Goal: Information Seeking & Learning: Learn about a topic

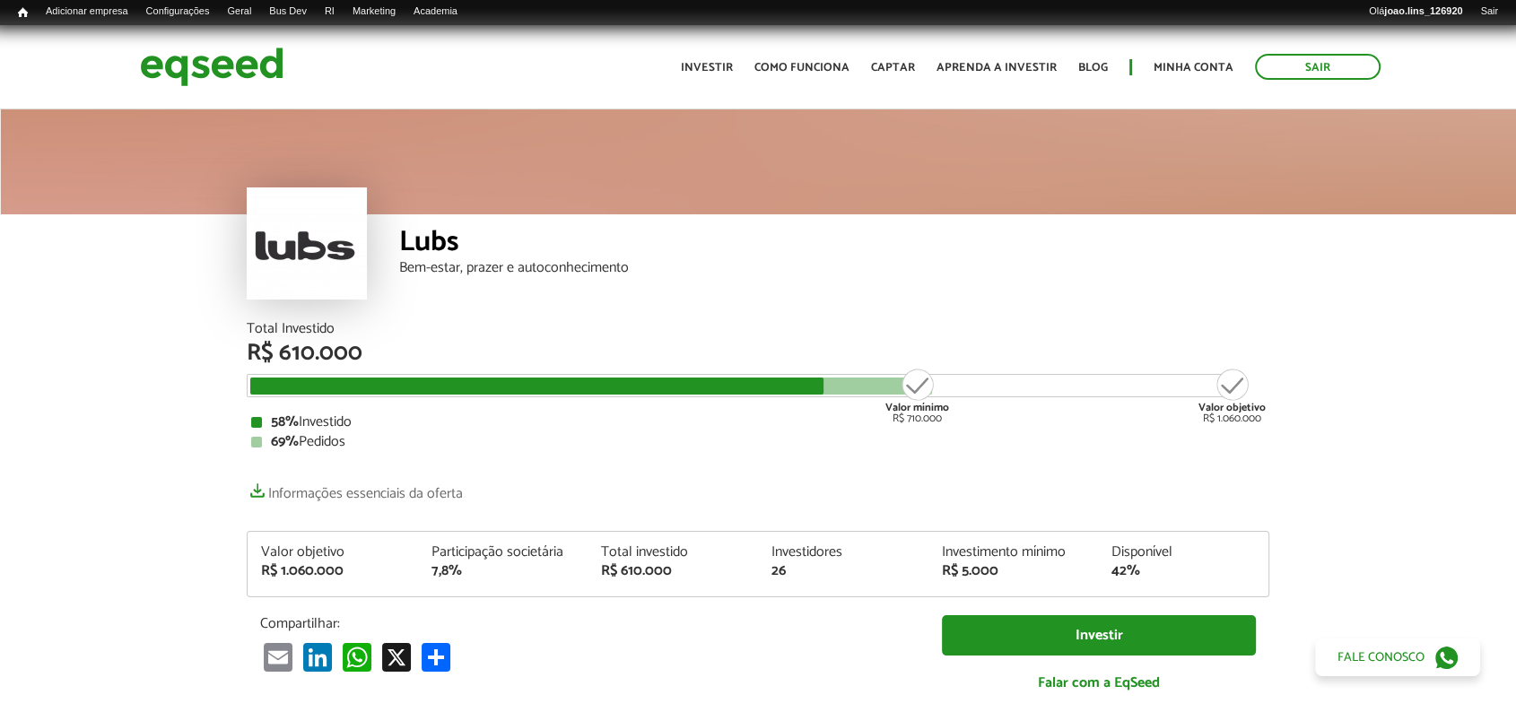
scroll to position [2069, 0]
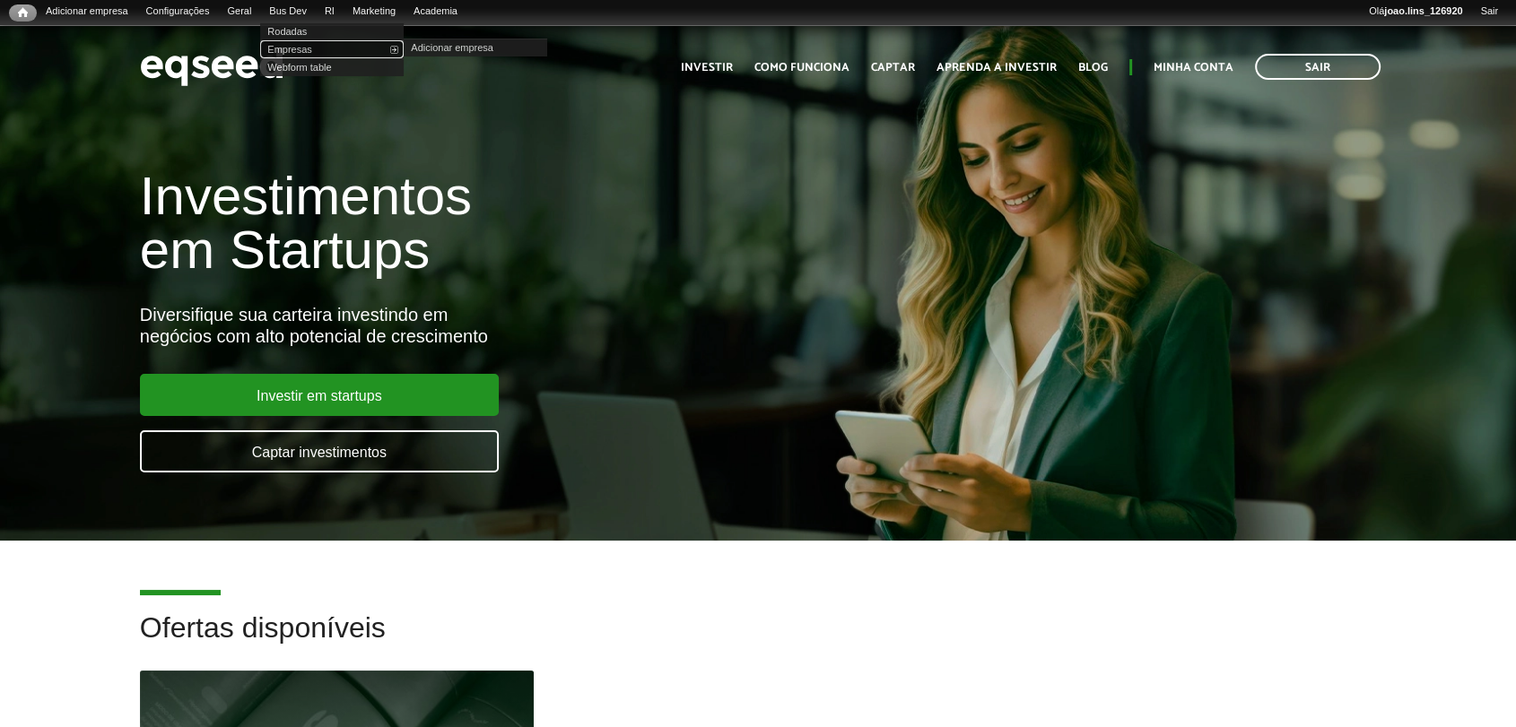
click at [300, 48] on link "Empresas" at bounding box center [331, 49] width 143 height 18
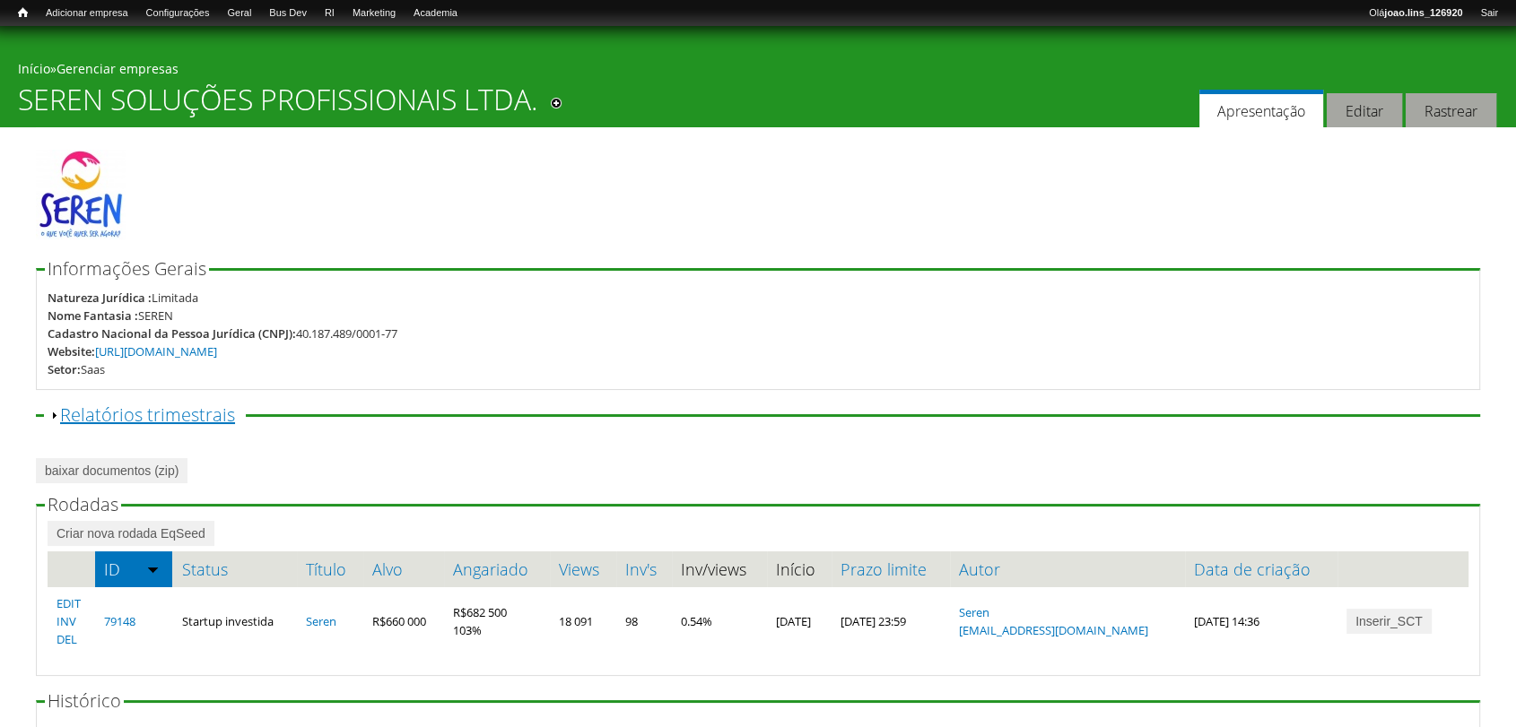
click at [69, 406] on link "Exibir Relatórios trimestrais" at bounding box center [147, 415] width 175 height 24
